Goal: Ask a question

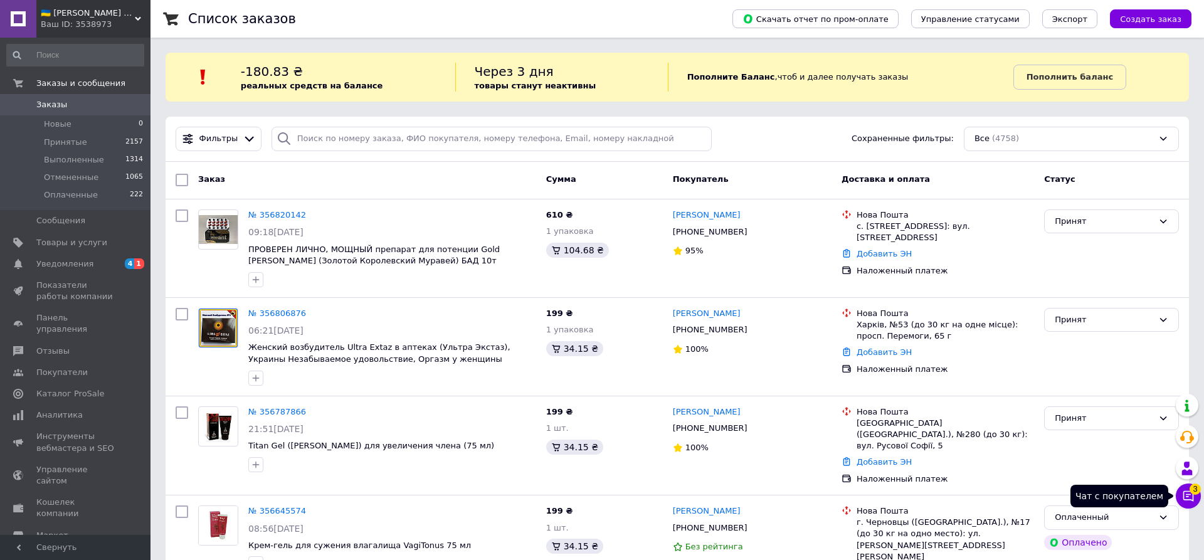
click at [1187, 490] on icon at bounding box center [1188, 496] width 13 height 13
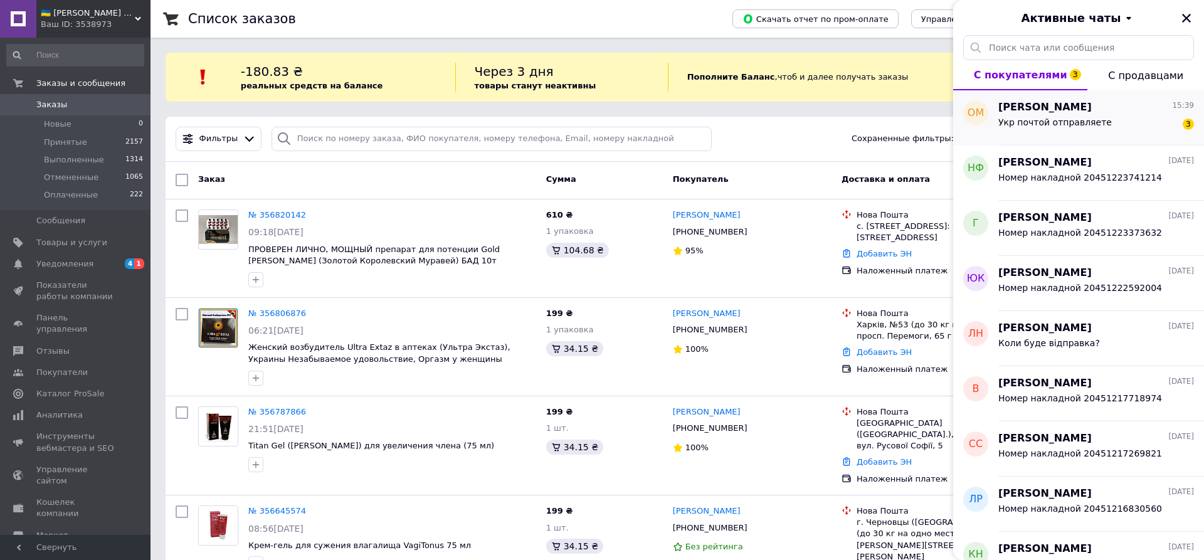
click at [1062, 132] on div "Укр почтой отправляете" at bounding box center [1054, 126] width 113 height 18
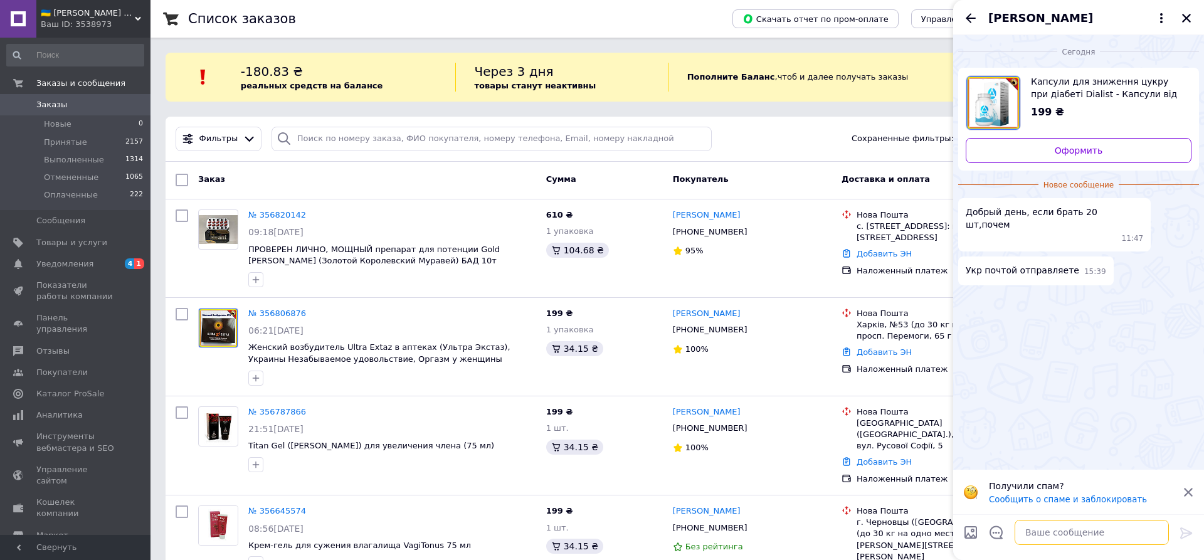
click at [1068, 537] on textarea at bounding box center [1091, 532] width 154 height 25
drag, startPoint x: 966, startPoint y: 244, endPoint x: 1014, endPoint y: 251, distance: 48.8
click at [1014, 264] on span "Укр почтой отправляете" at bounding box center [1021, 270] width 113 height 13
copy span "Укр почтой"
click at [1043, 525] on textarea at bounding box center [1091, 532] width 154 height 25
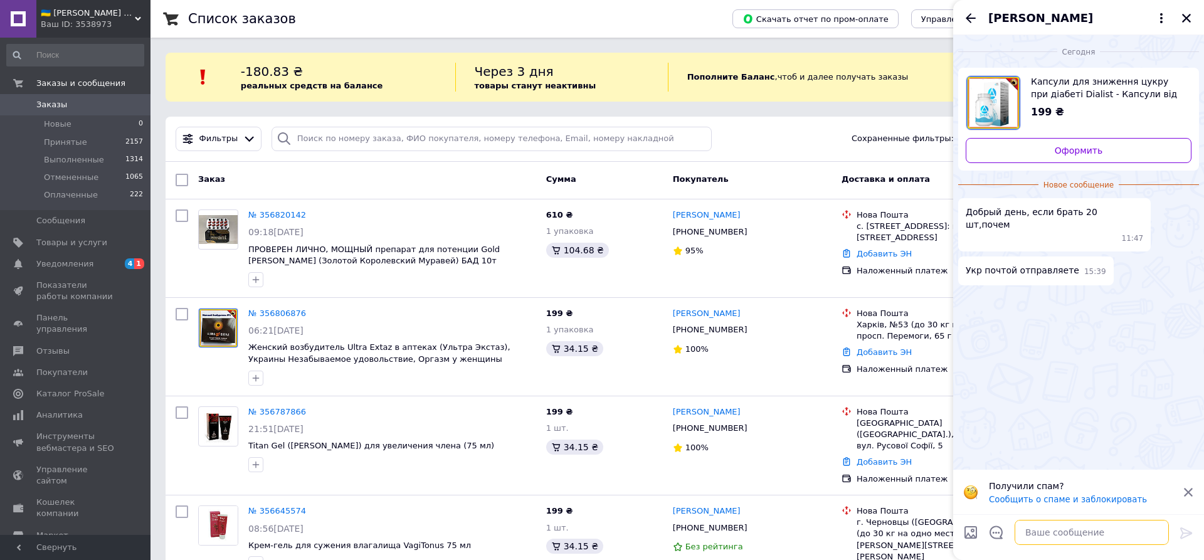
paste textarea "Укр почтой"
type textarea "Укр почтой ні"
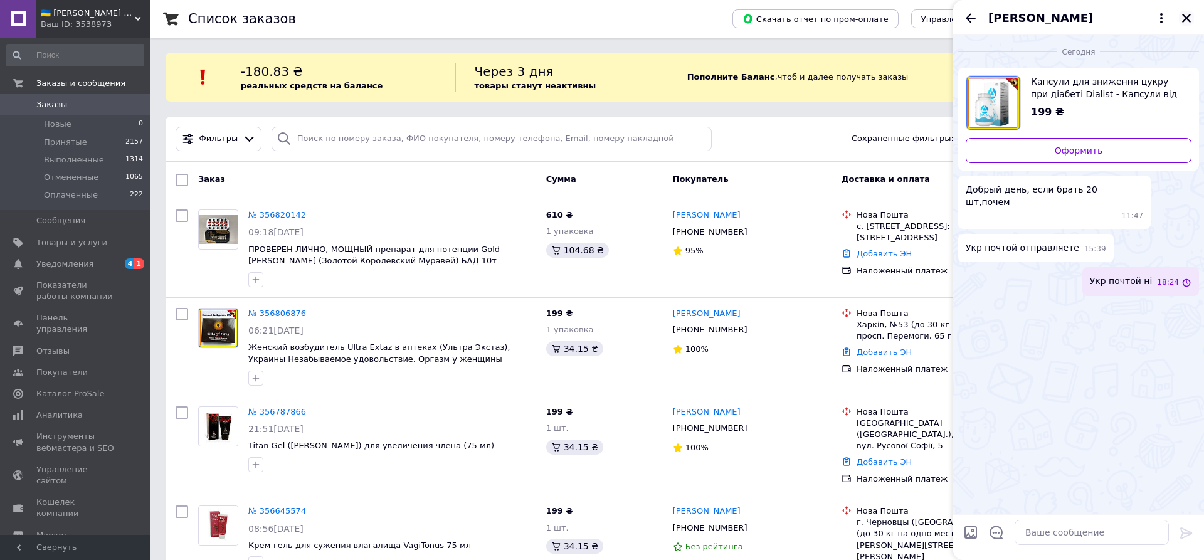
click at [1182, 16] on icon "Закрыть" at bounding box center [1186, 18] width 11 height 11
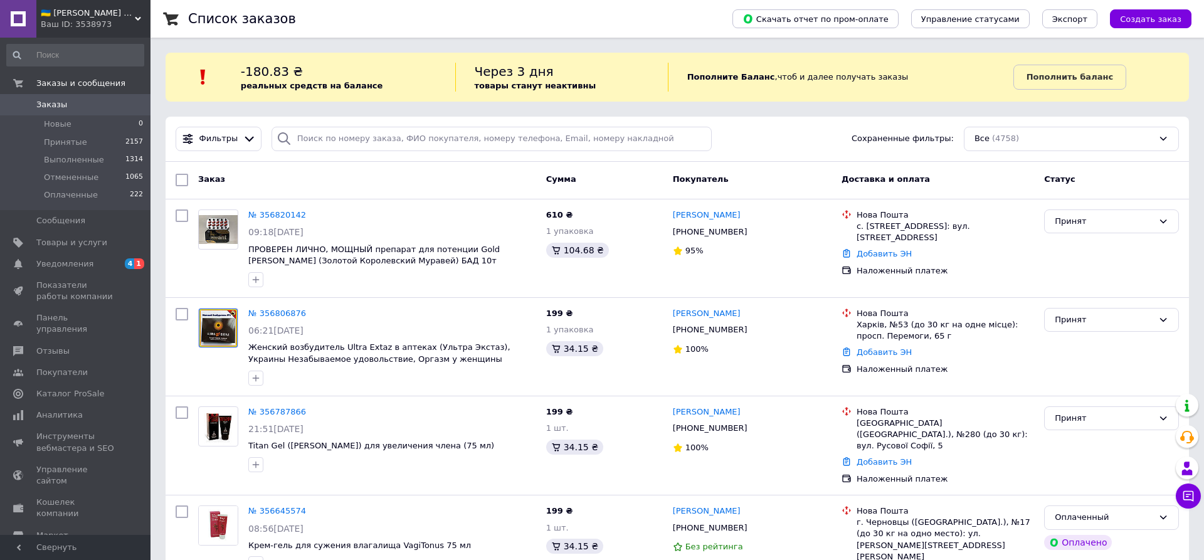
click at [110, 27] on div "Ваш ID: 3538973" at bounding box center [96, 24] width 110 height 11
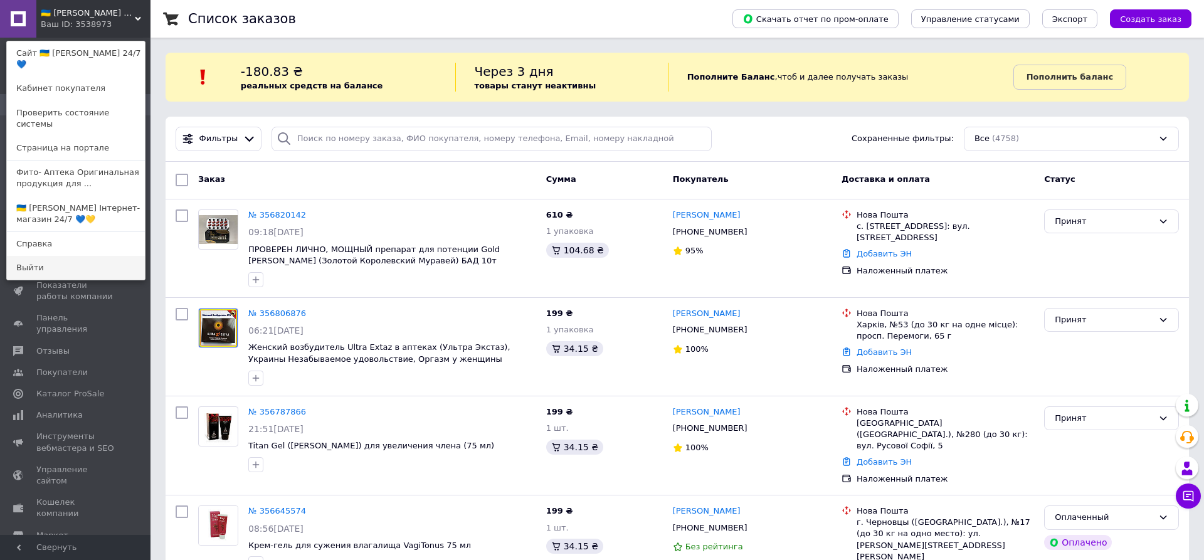
click at [37, 256] on link "Выйти" at bounding box center [76, 268] width 138 height 24
